Goal: Transaction & Acquisition: Book appointment/travel/reservation

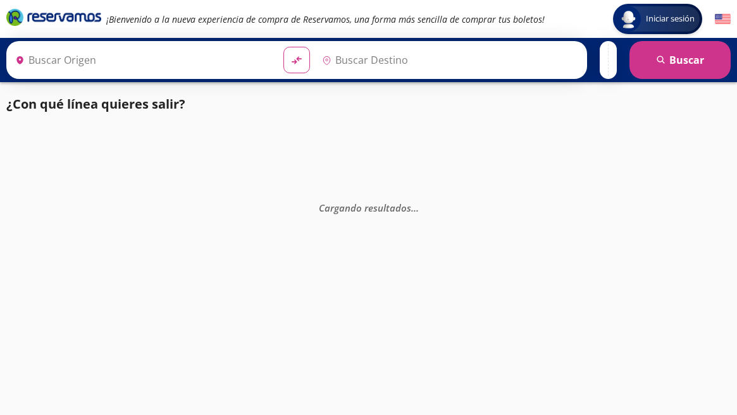
type input "[GEOGRAPHIC_DATA], [GEOGRAPHIC_DATA]"
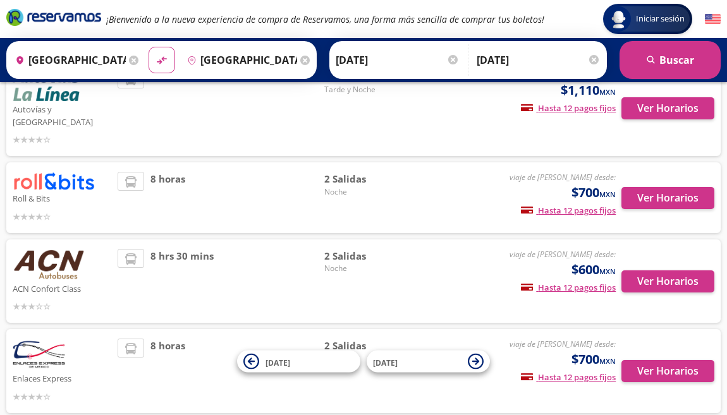
scroll to position [372, 0]
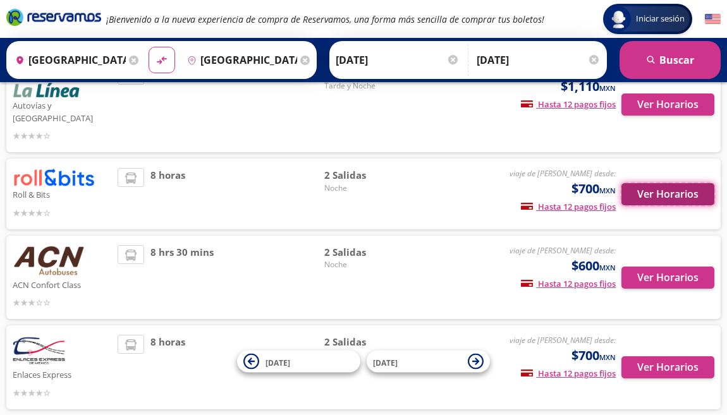
click at [667, 183] on button "Ver Horarios" at bounding box center [668, 194] width 93 height 22
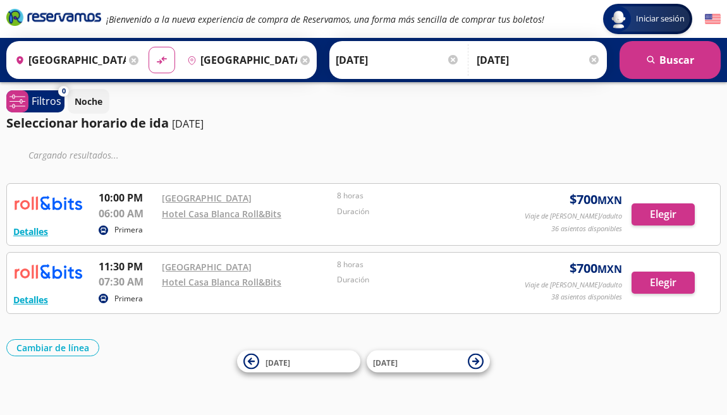
scroll to position [7, 0]
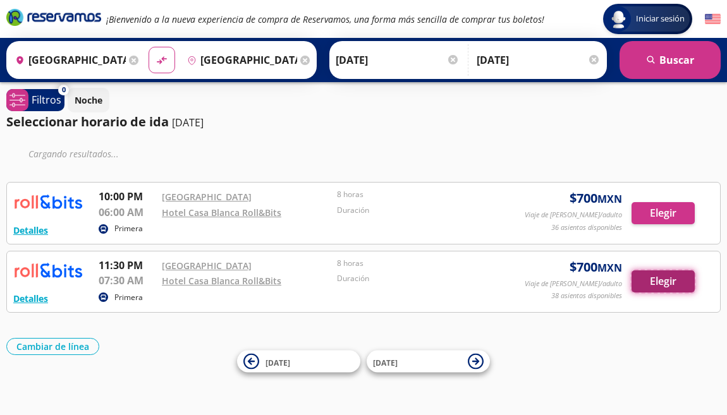
click at [659, 282] on button "Elegir" at bounding box center [663, 282] width 63 height 22
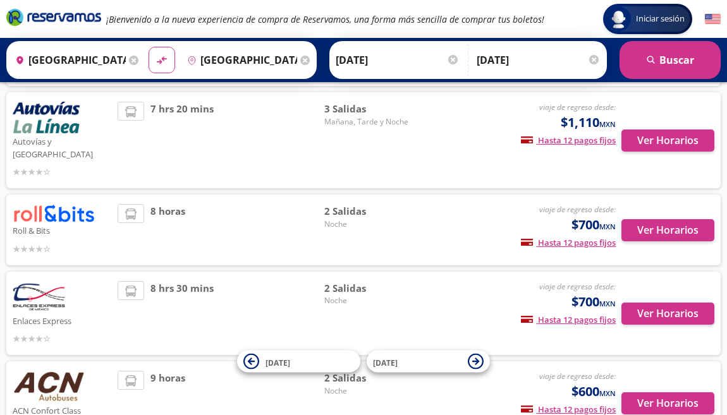
scroll to position [342, 0]
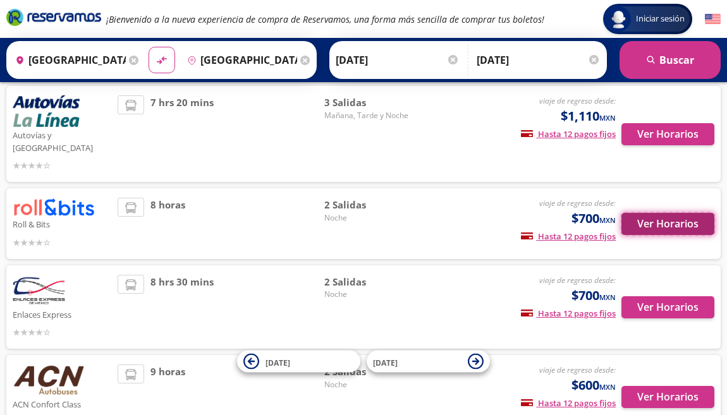
click at [630, 217] on button "Ver Horarios" at bounding box center [668, 224] width 93 height 22
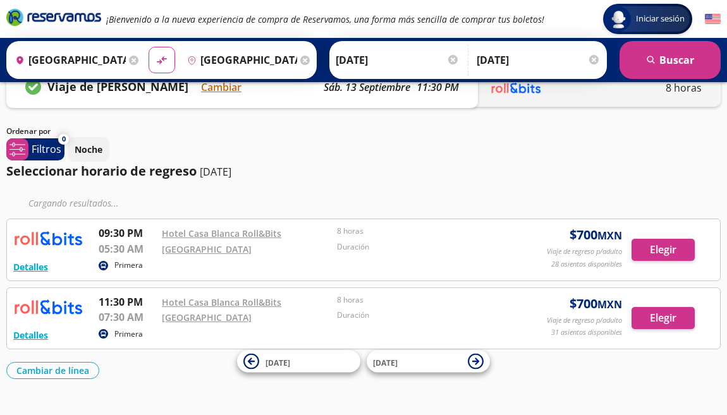
scroll to position [63, 0]
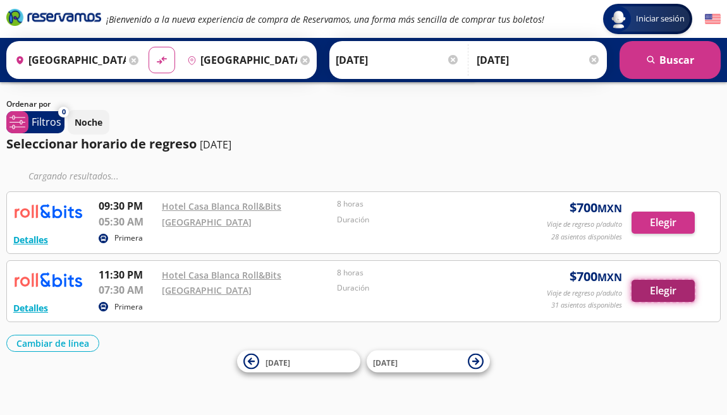
click at [651, 293] on button "Elegir" at bounding box center [663, 291] width 63 height 22
